Goal: Navigation & Orientation: Find specific page/section

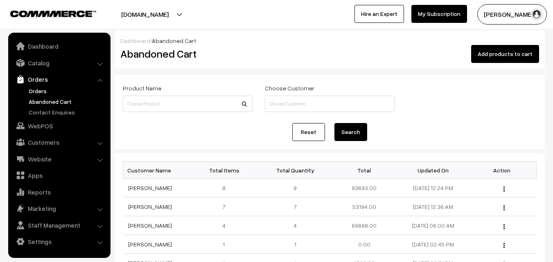
click at [42, 94] on link "Orders" at bounding box center [67, 91] width 81 height 9
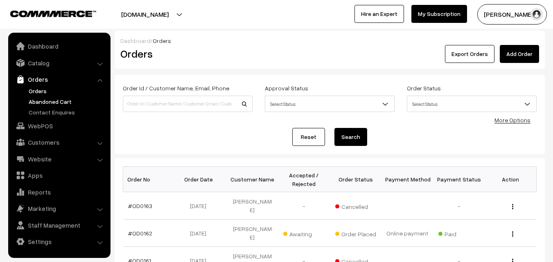
click at [62, 103] on link "Abandoned Cart" at bounding box center [67, 101] width 81 height 9
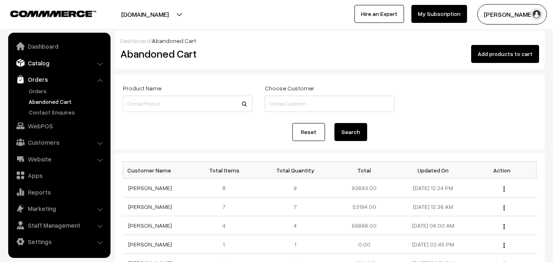
click at [40, 63] on link "Catalog" at bounding box center [58, 63] width 97 height 15
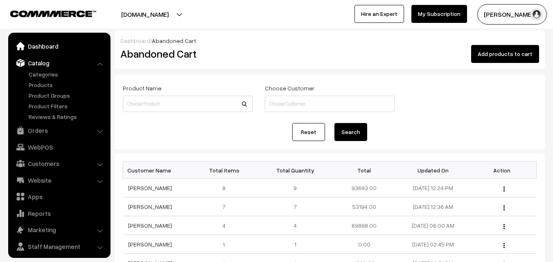
click at [40, 50] on link "Dashboard" at bounding box center [58, 46] width 97 height 15
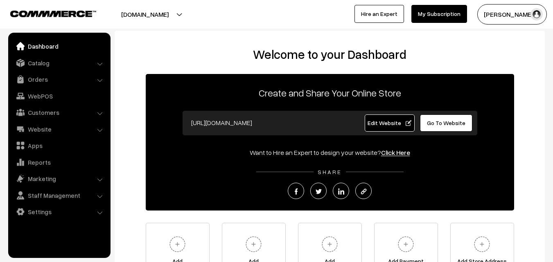
click at [38, 81] on link "Orders" at bounding box center [58, 79] width 97 height 15
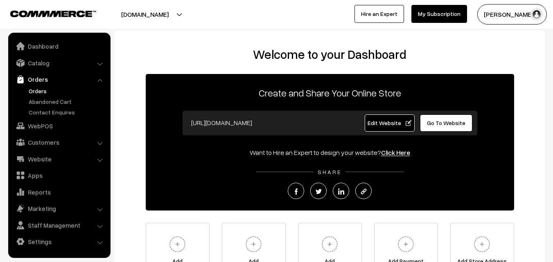
click at [37, 90] on link "Orders" at bounding box center [67, 91] width 81 height 9
